Goal: Check status: Check status

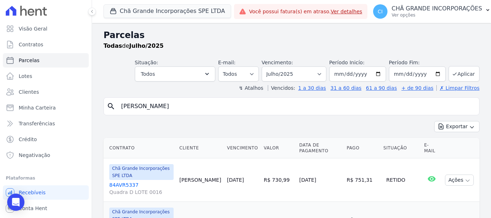
select select
click at [275, 75] on select "Filtrar por período ──────── Todos os meses Outubro/2019 Novembro/2019 Dezembro…" at bounding box center [293, 73] width 65 height 15
select select "08/2025"
click at [266, 66] on select "Filtrar por período ──────── Todos os meses Outubro/2019 Novembro/2019 Dezembro…" at bounding box center [293, 73] width 65 height 15
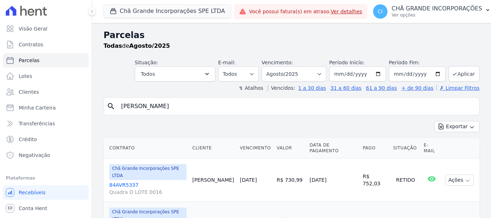
select select
drag, startPoint x: 191, startPoint y: 110, endPoint x: 88, endPoint y: 79, distance: 108.0
click at [102, 99] on div "Parcelas Todas de Agosto/2025 Situação: Agendado Em Aberto Pago Processando Can…" at bounding box center [291, 145] width 399 height 244
type input "[PERSON_NAME]"
select select
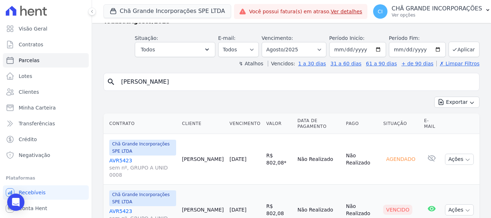
scroll to position [49, 0]
